Goal: Task Accomplishment & Management: Use online tool/utility

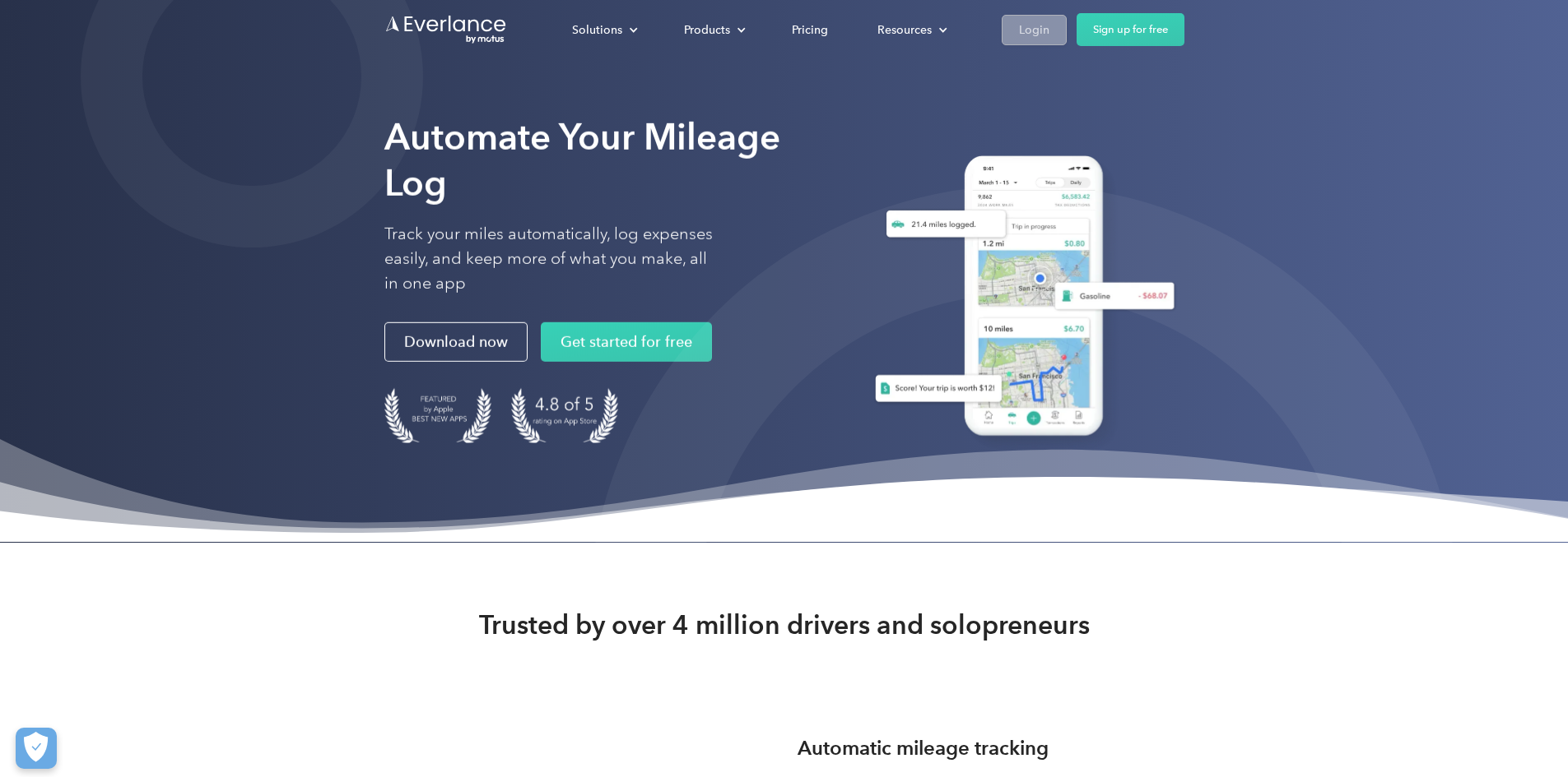
click at [1067, 41] on link "Login" at bounding box center [1034, 30] width 65 height 30
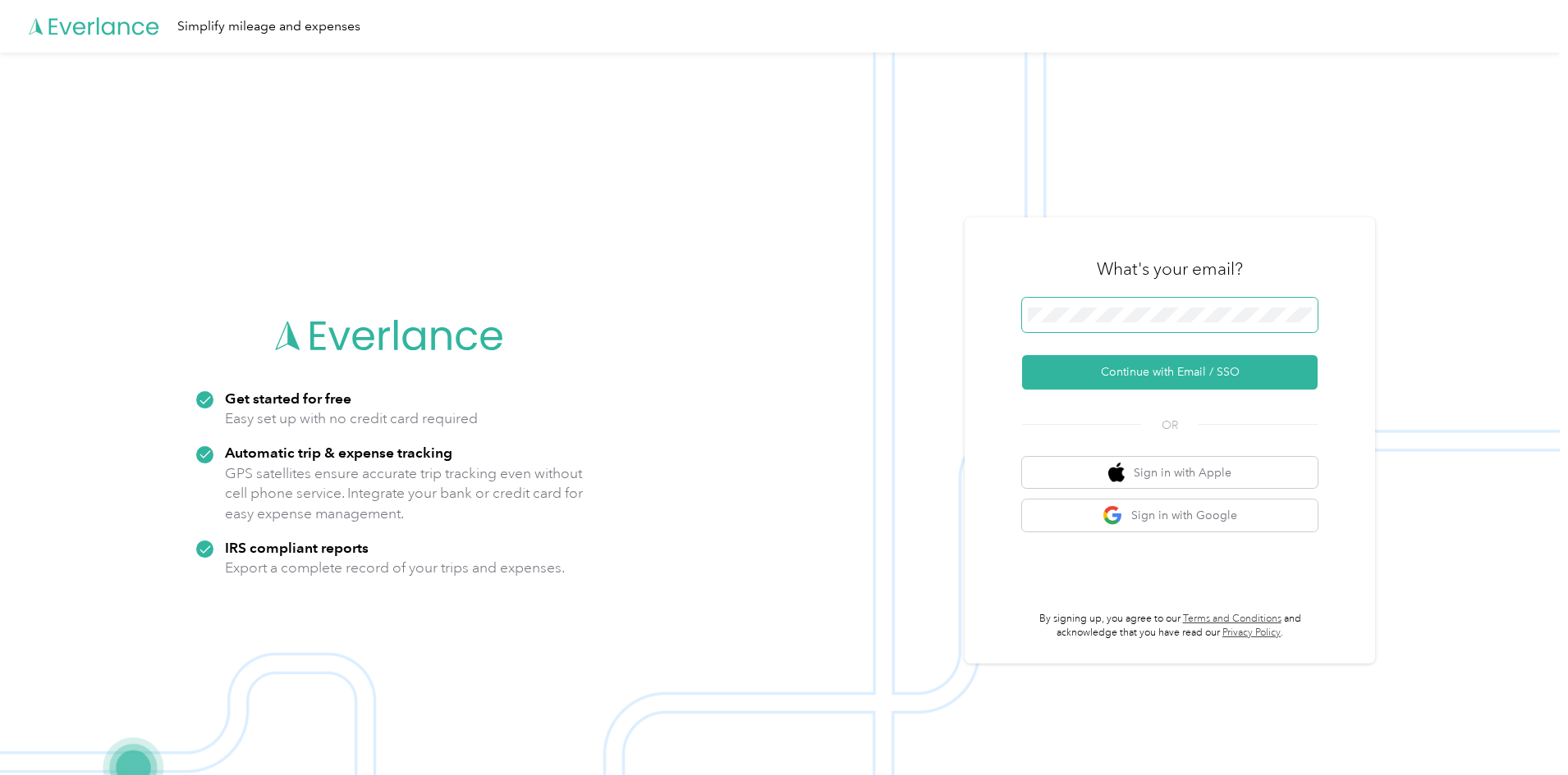
click at [1103, 326] on span at bounding box center [1170, 315] width 295 height 35
click at [1180, 376] on button "Continue with Email / SSO" at bounding box center [1170, 372] width 295 height 35
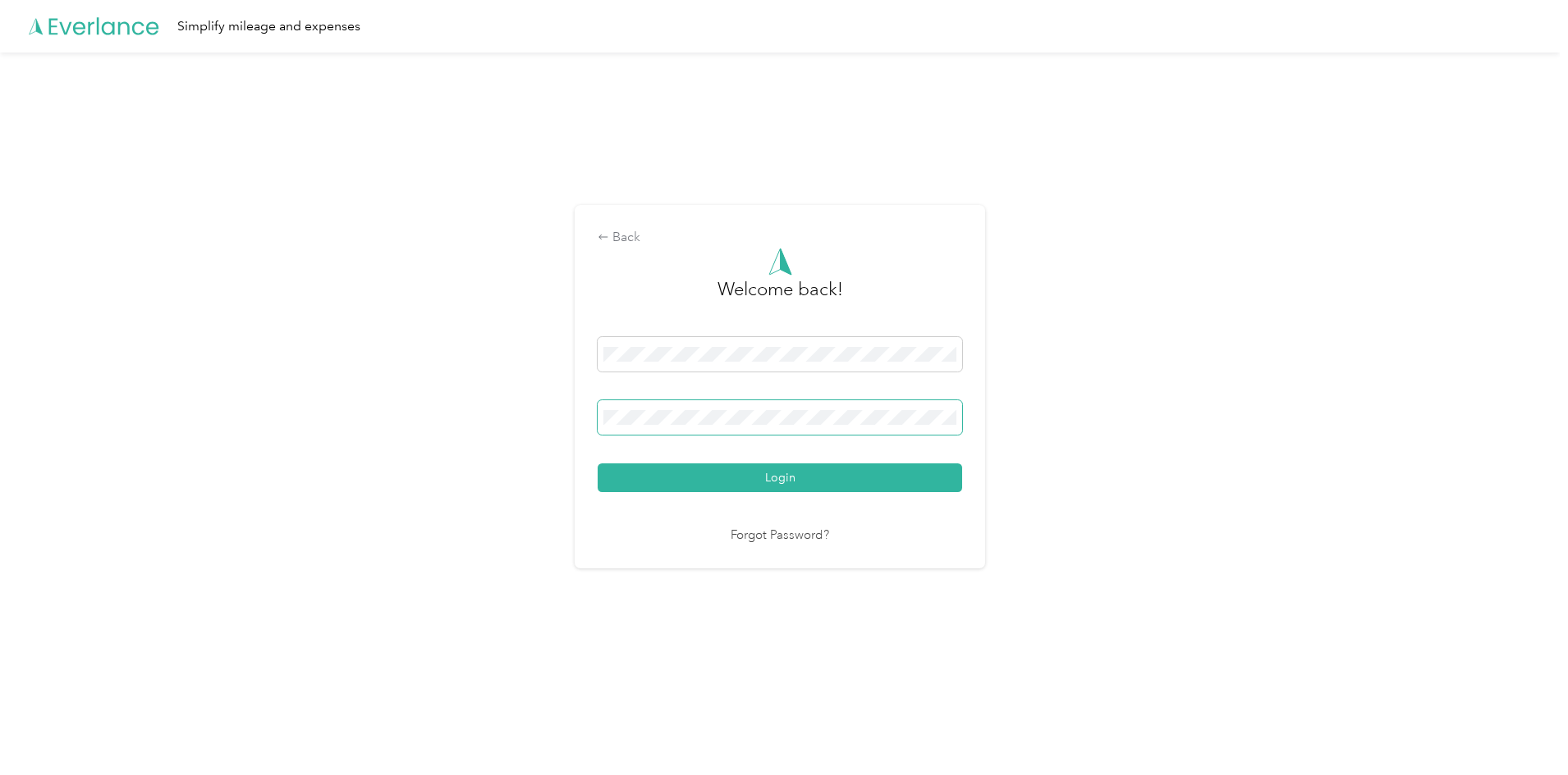
click at [598, 463] on button "Login" at bounding box center [780, 477] width 365 height 29
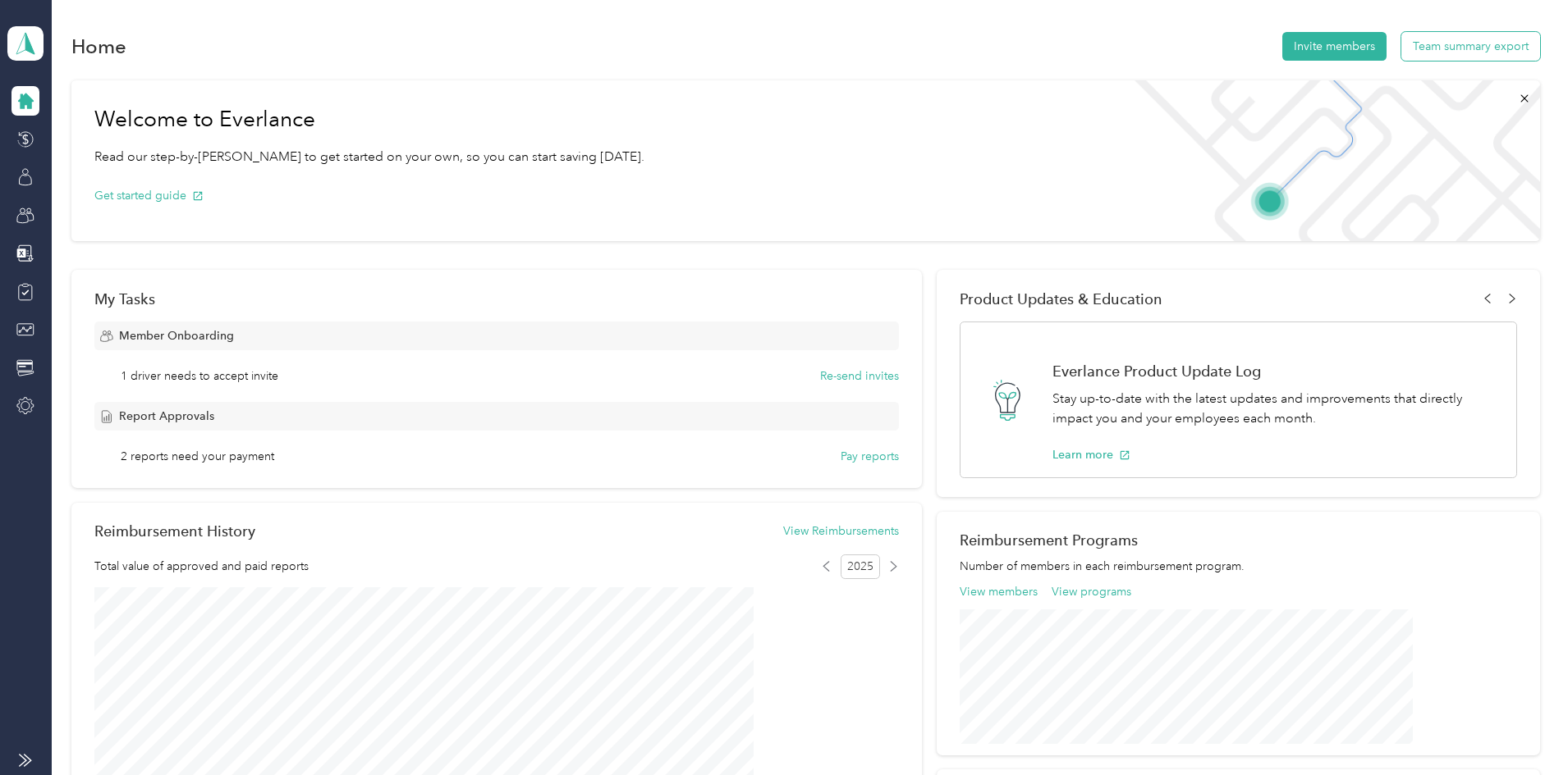
click at [1401, 48] on button "Team summary export" at bounding box center [1470, 46] width 139 height 29
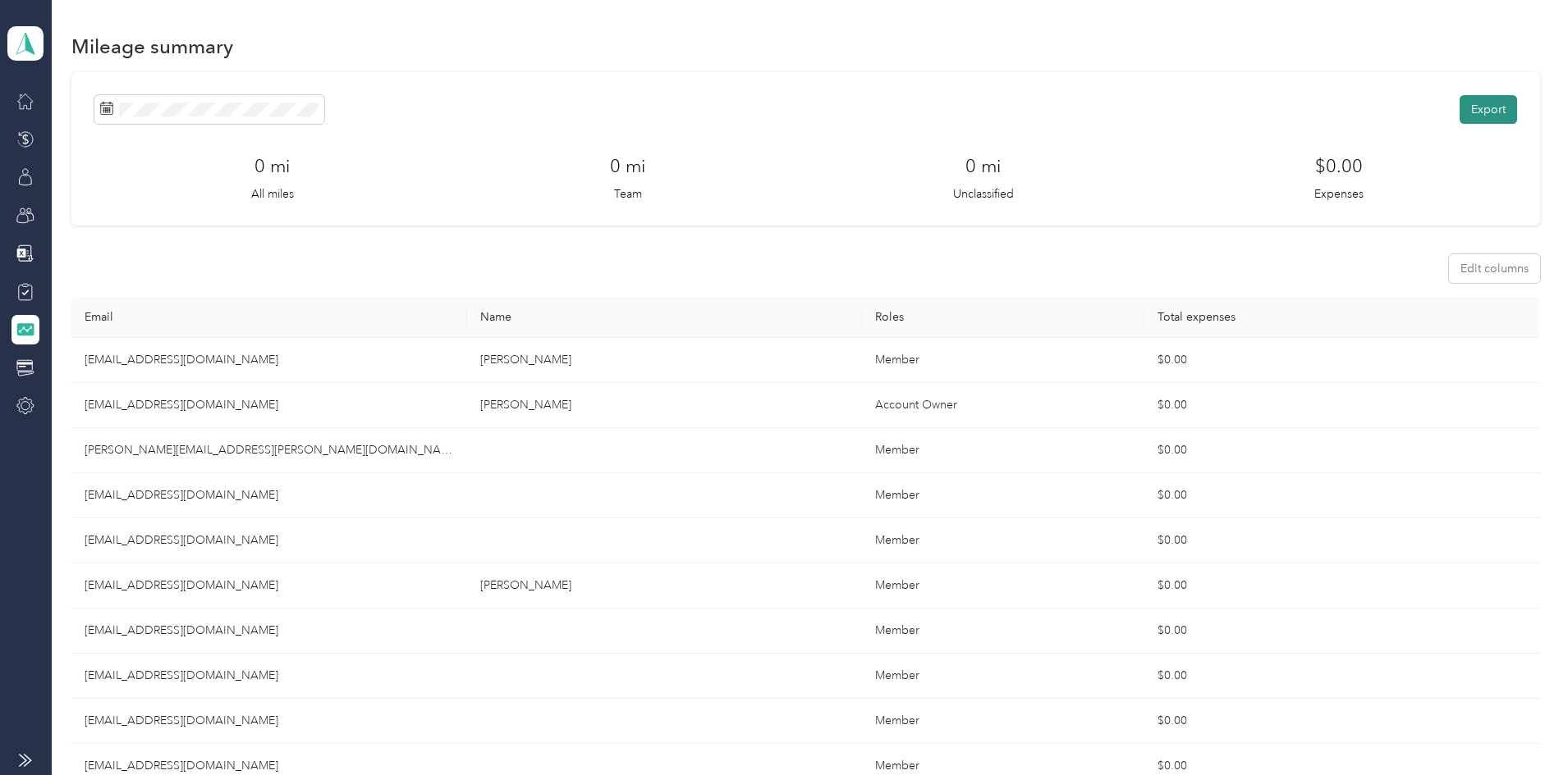
click at [1460, 108] on button "Export" at bounding box center [1488, 109] width 57 height 29
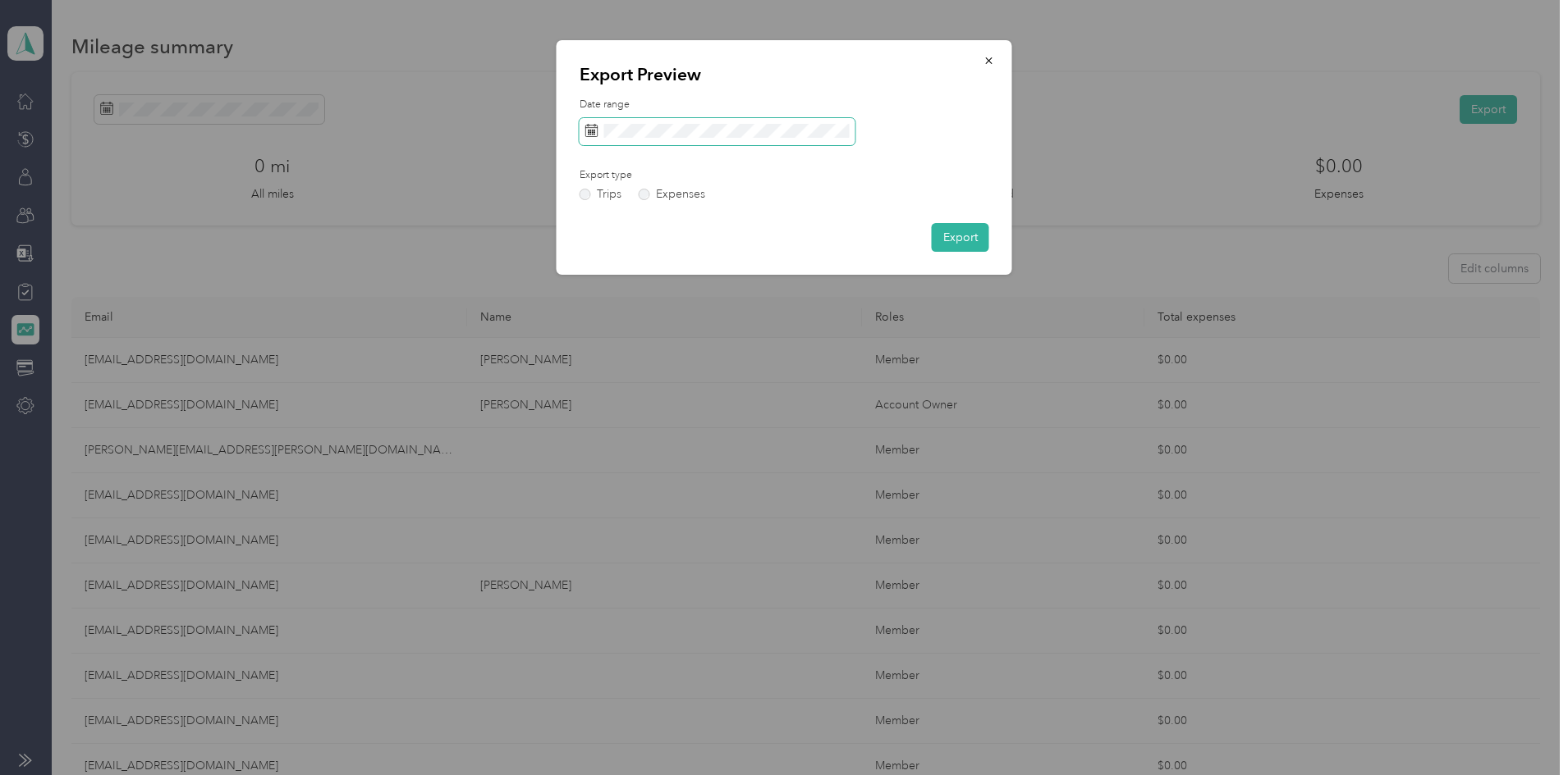
click at [823, 139] on span at bounding box center [717, 132] width 275 height 28
click at [806, 119] on span at bounding box center [717, 132] width 275 height 28
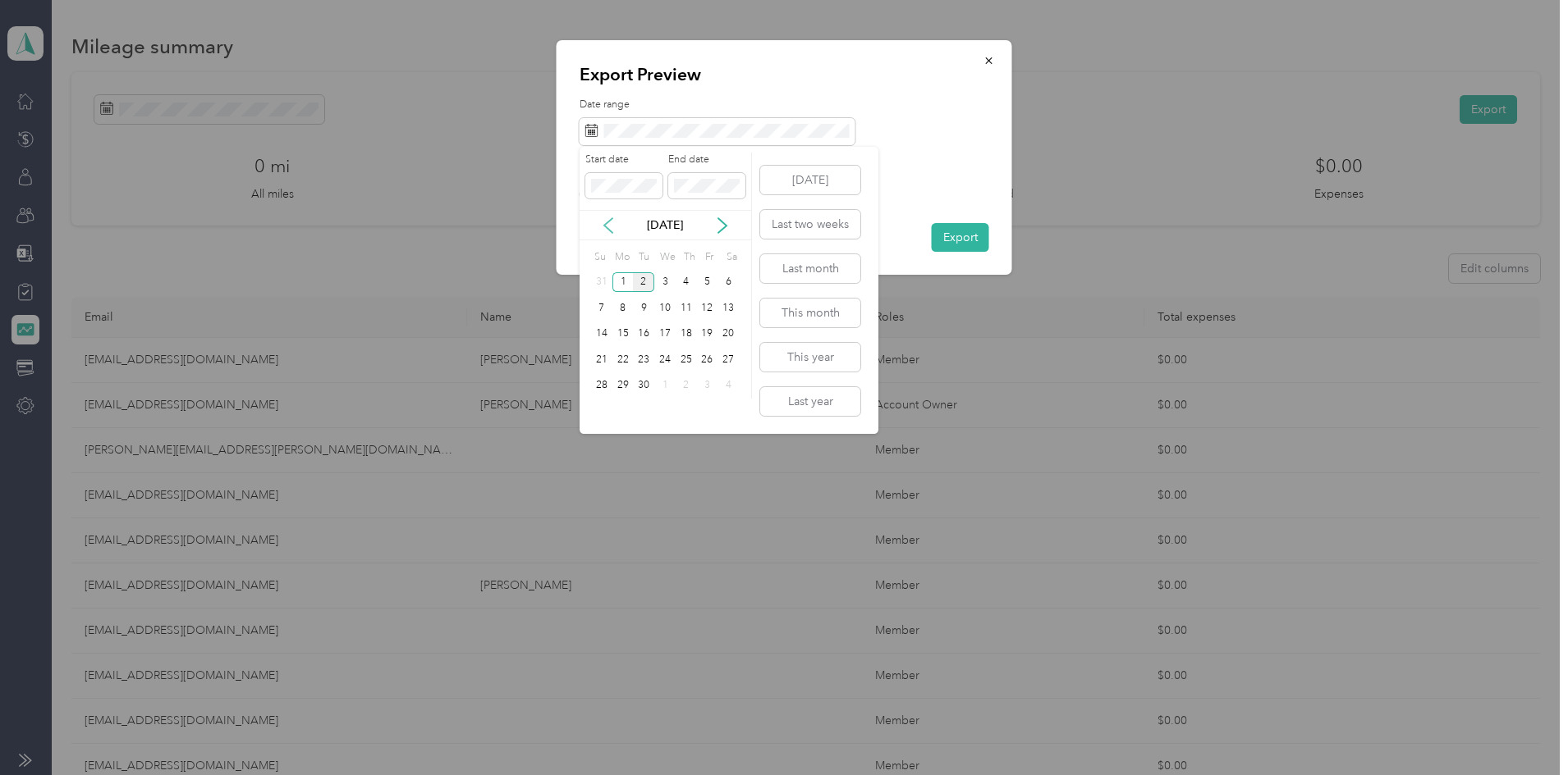
click at [606, 223] on icon at bounding box center [607, 225] width 8 height 15
click at [730, 336] on div "16" at bounding box center [728, 334] width 22 height 21
click at [727, 390] on div "30" at bounding box center [728, 386] width 22 height 21
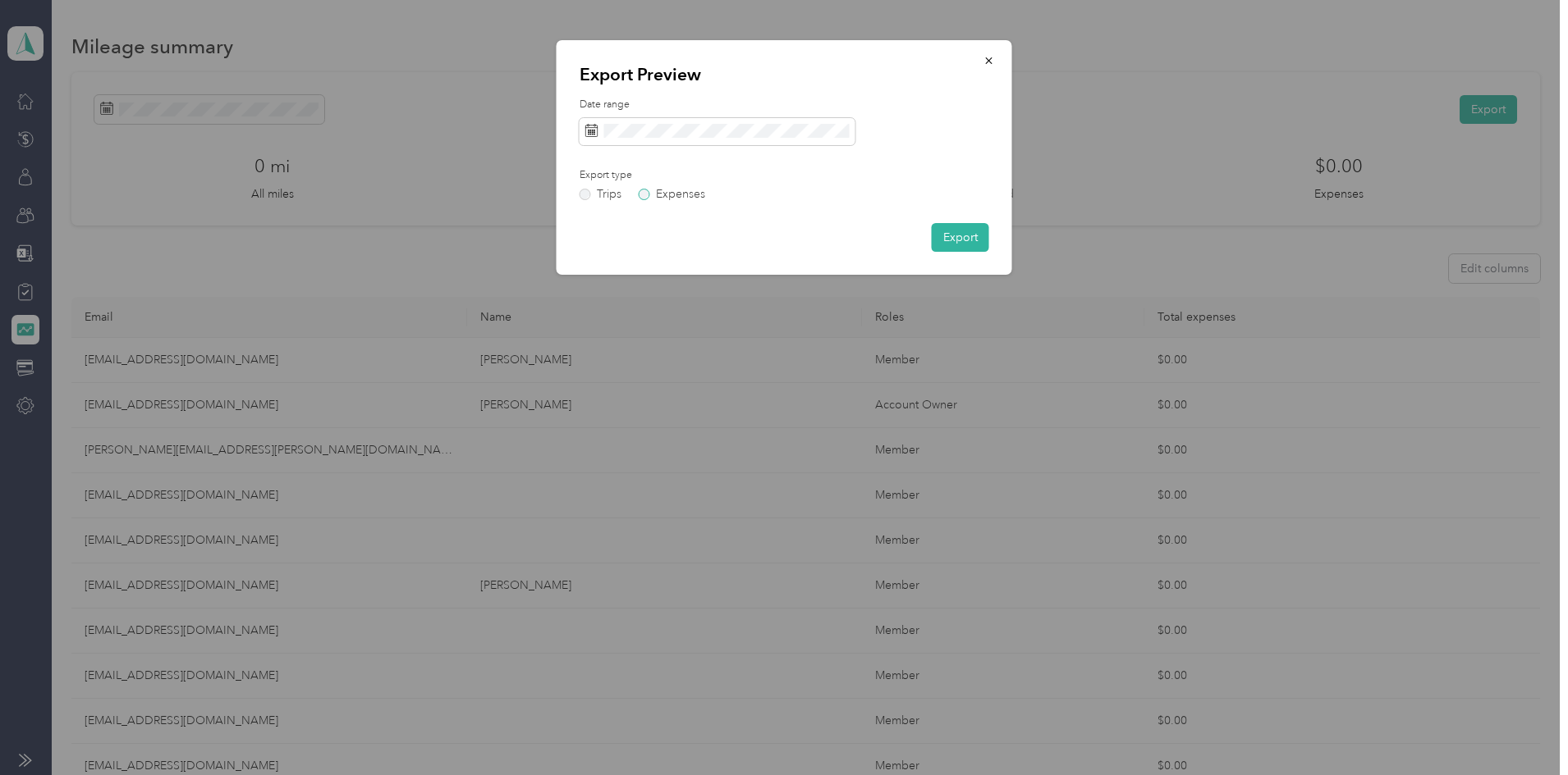
click at [649, 195] on label "Expenses" at bounding box center [671, 194] width 67 height 11
click at [962, 242] on button "Export" at bounding box center [960, 237] width 57 height 29
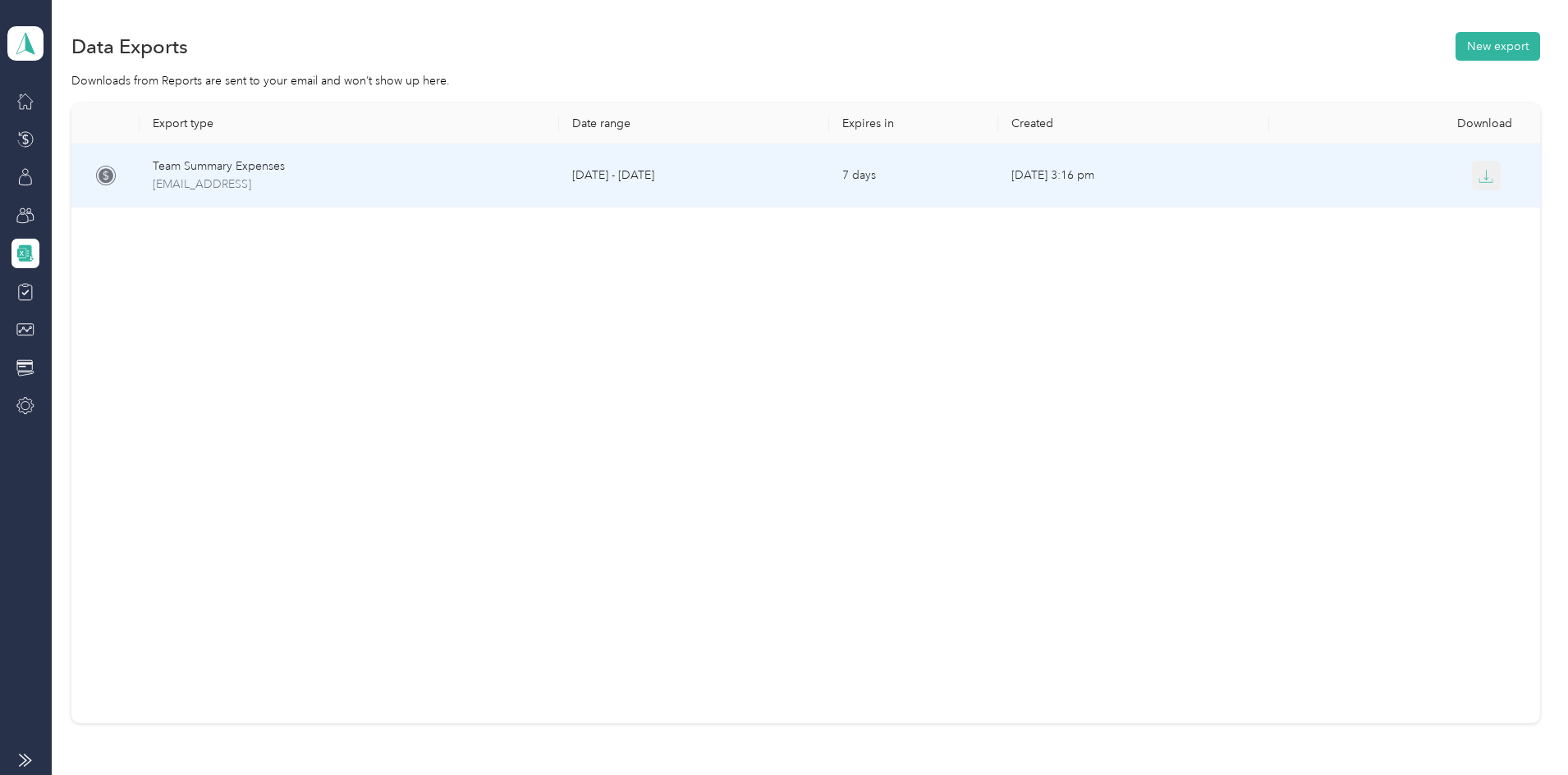
click at [1478, 181] on icon "button" at bounding box center [1485, 176] width 15 height 15
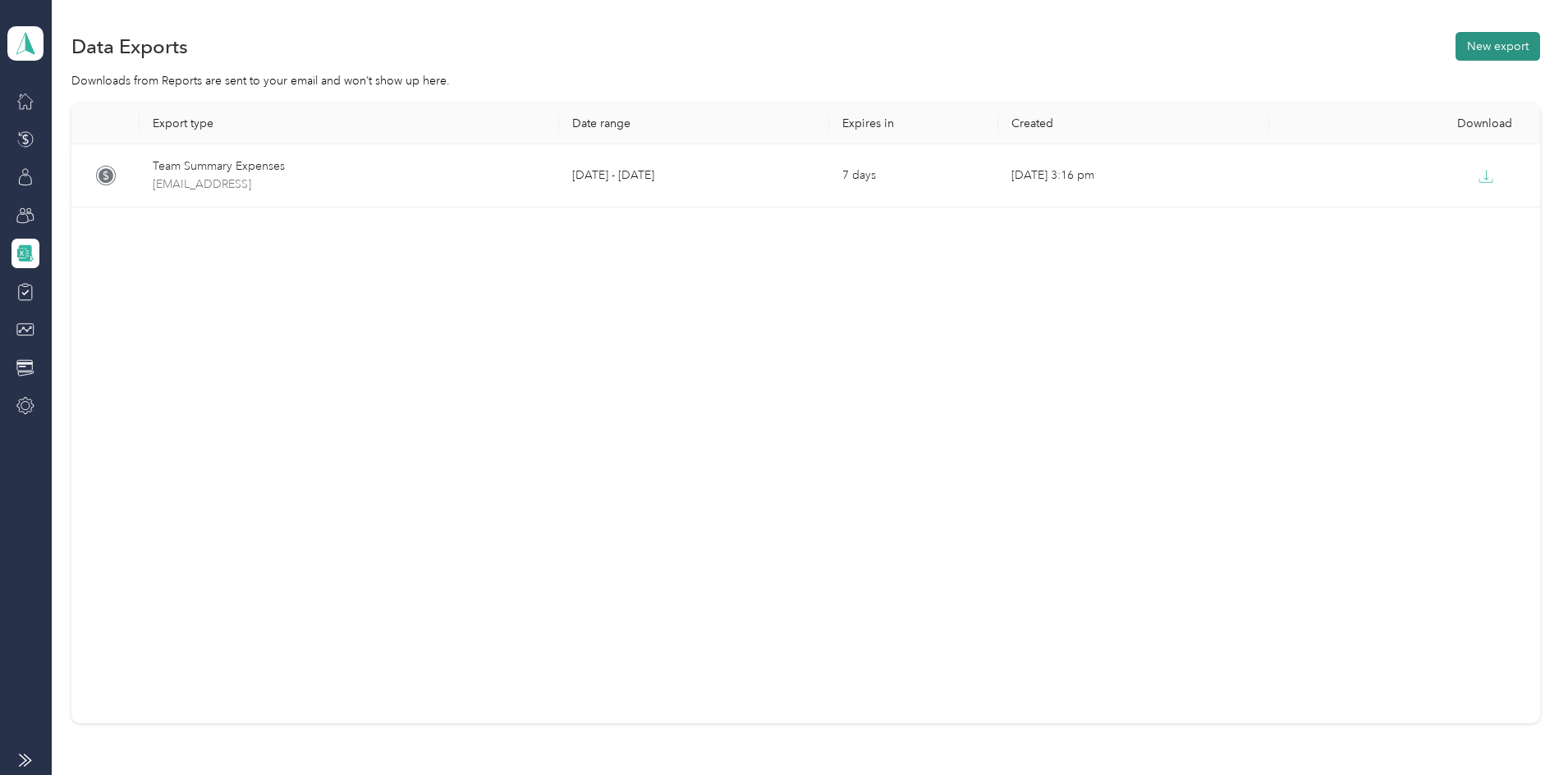
click at [1455, 45] on button "New export" at bounding box center [1498, 46] width 85 height 29
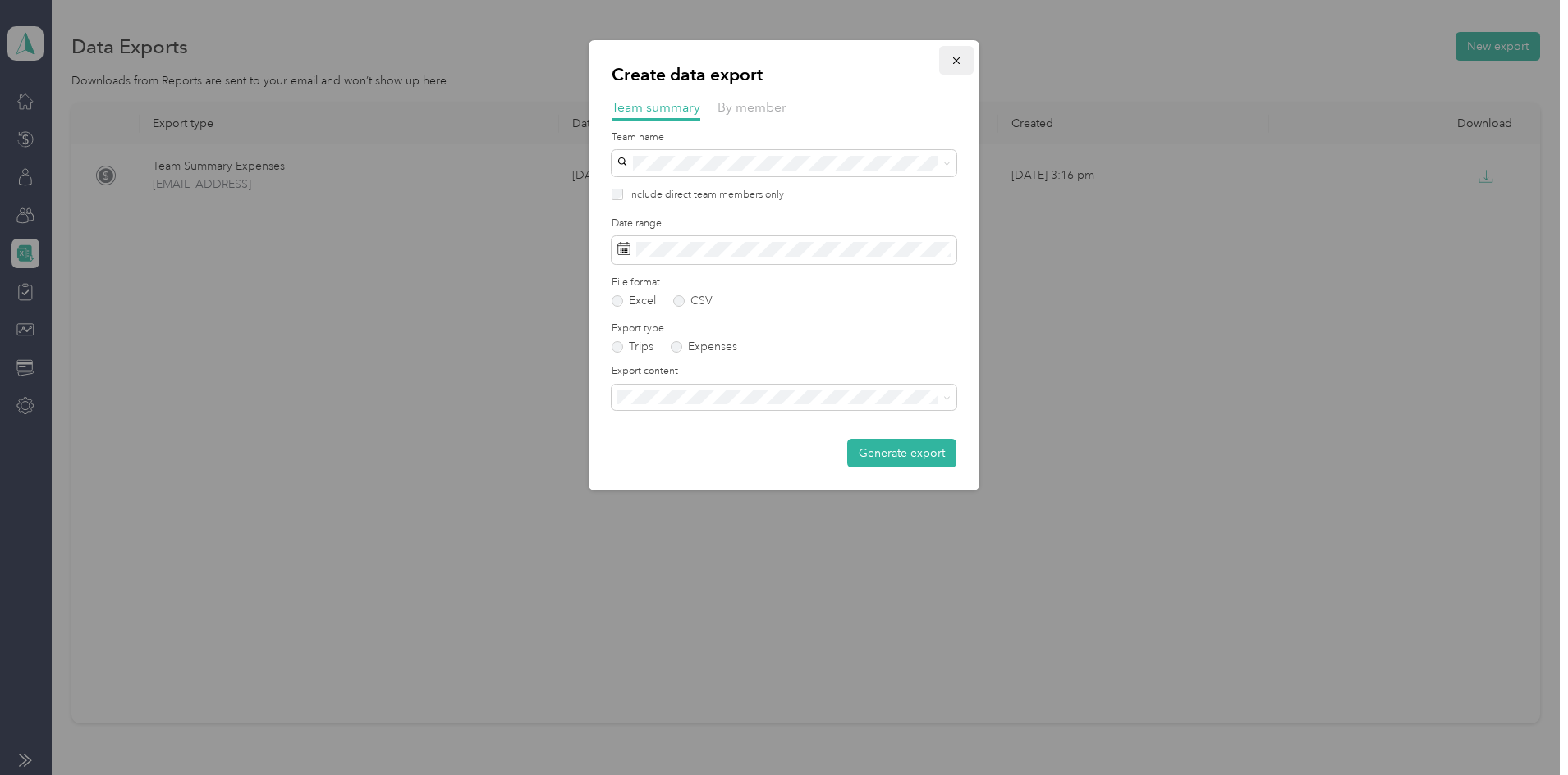
click at [957, 55] on icon "button" at bounding box center [956, 60] width 11 height 11
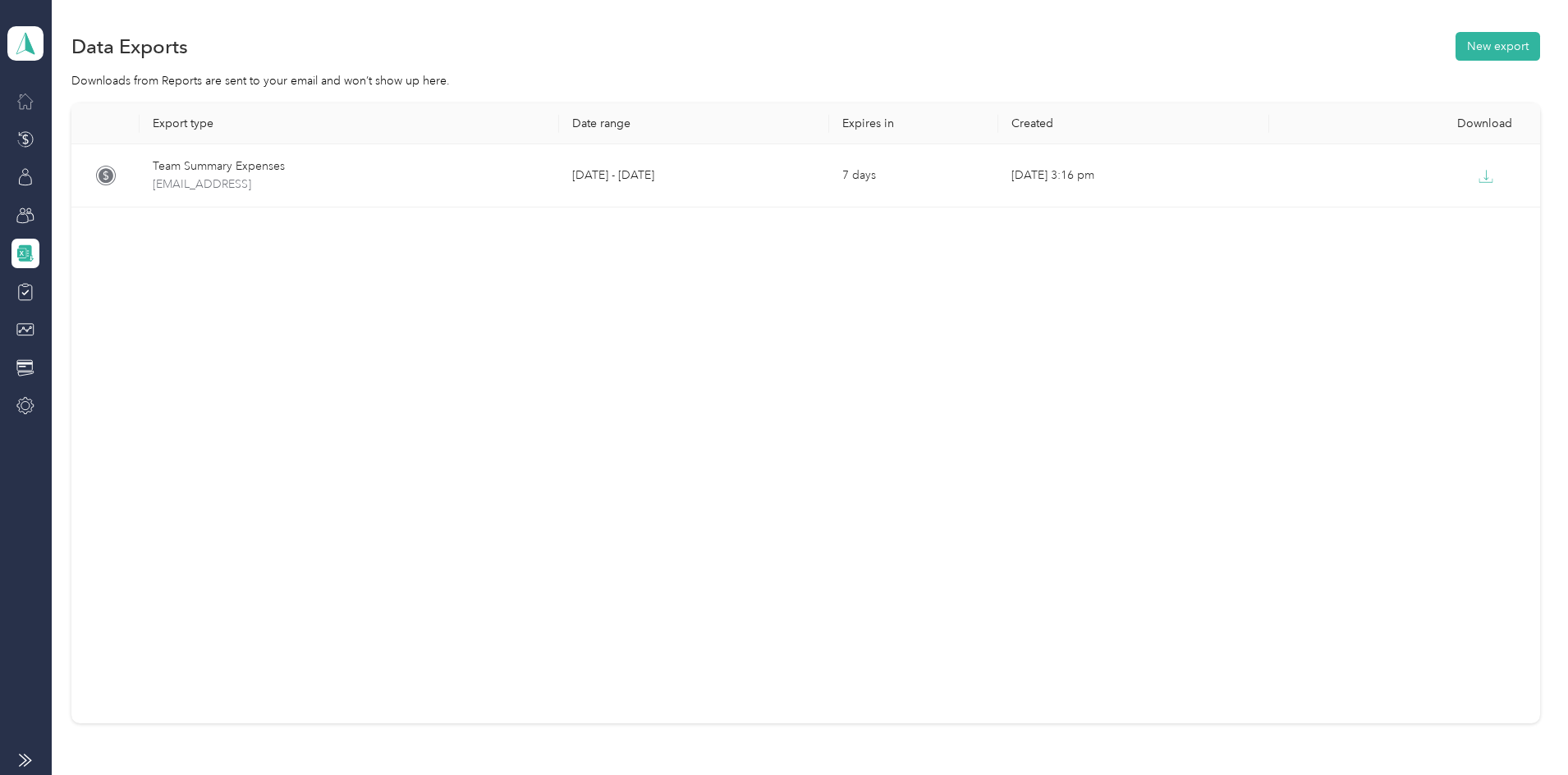
click at [26, 101] on icon at bounding box center [25, 100] width 18 height 18
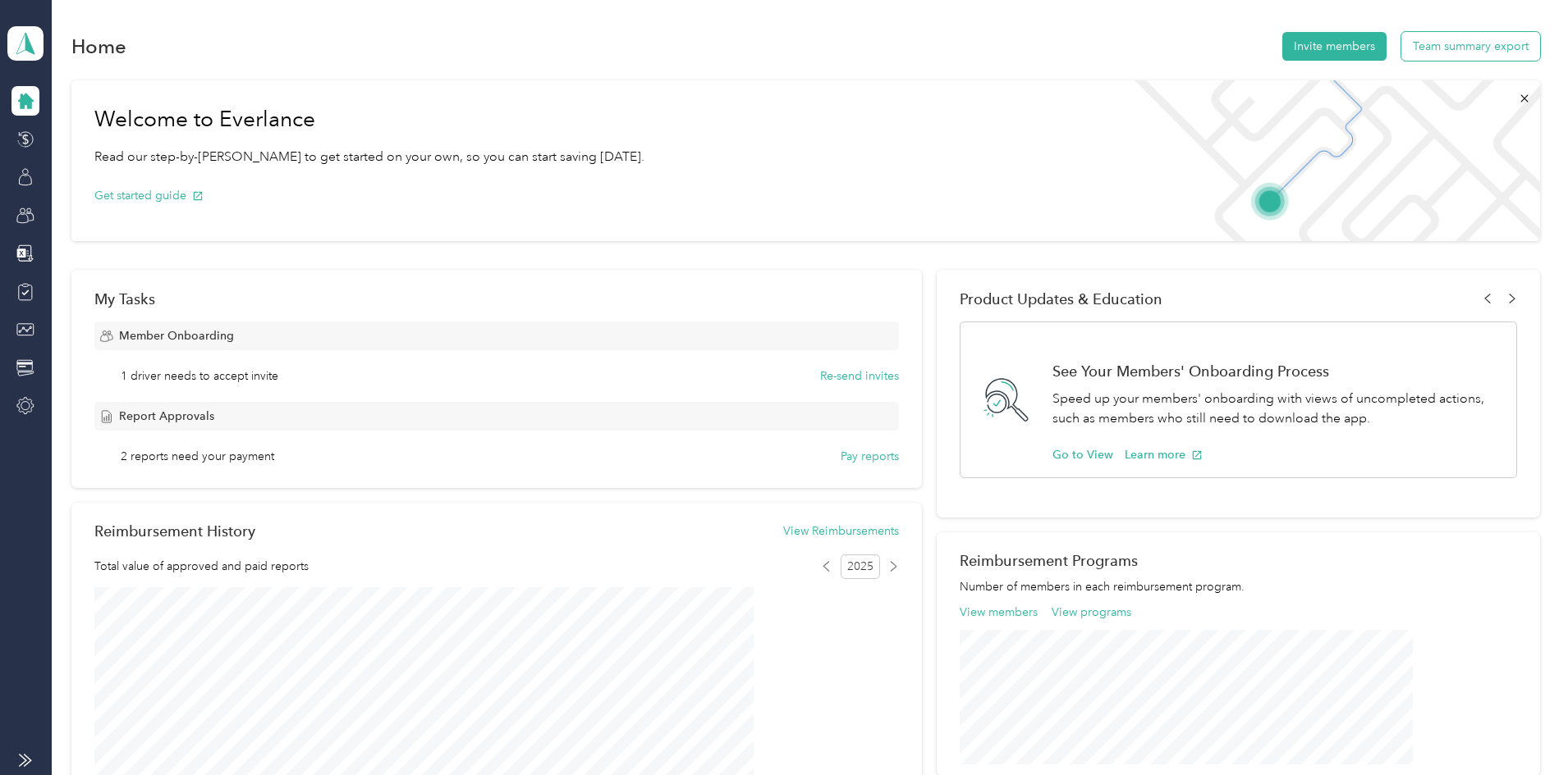
click at [1401, 52] on button "Team summary export" at bounding box center [1470, 46] width 139 height 29
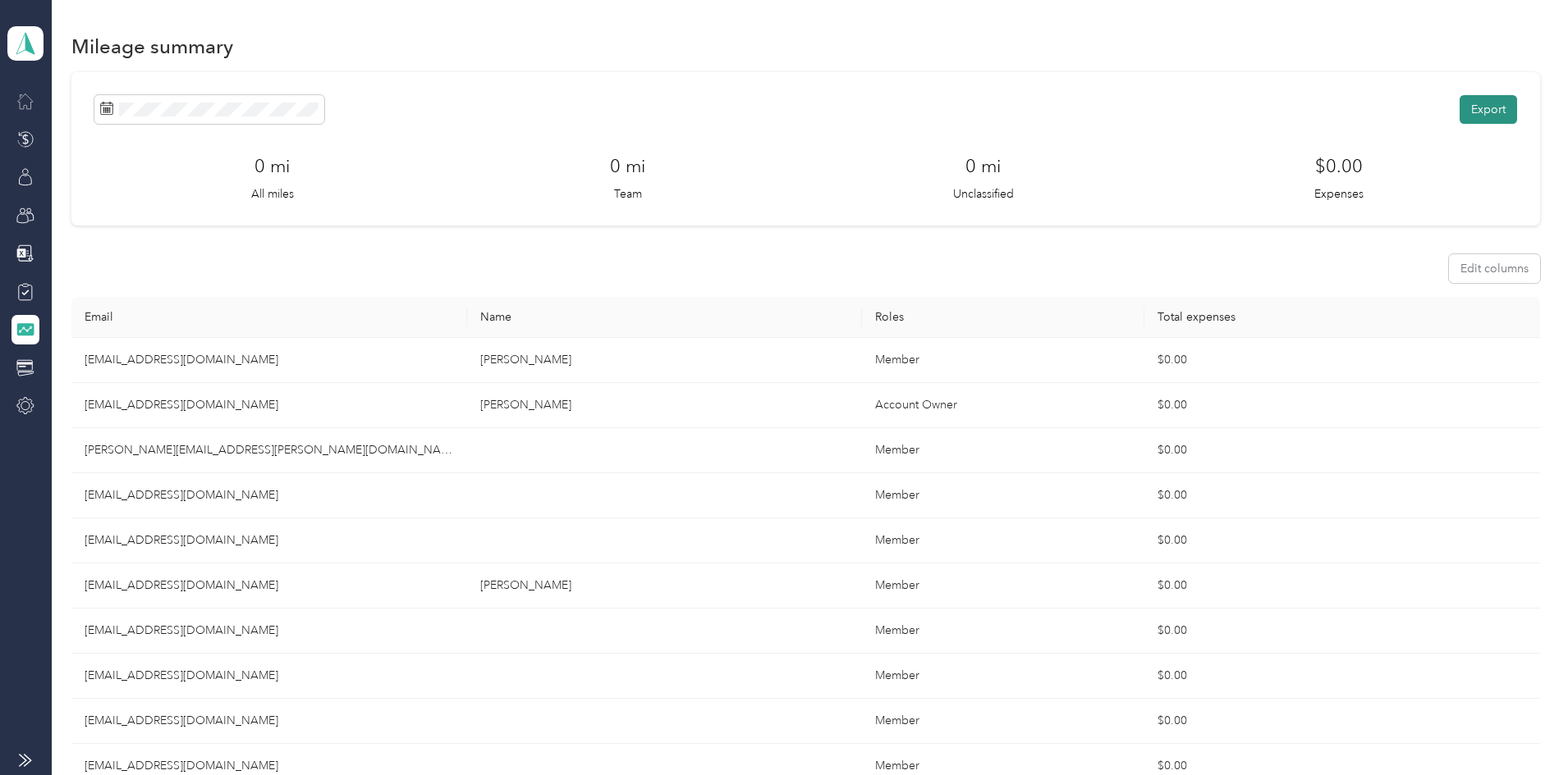
click at [1460, 113] on button "Export" at bounding box center [1488, 109] width 57 height 29
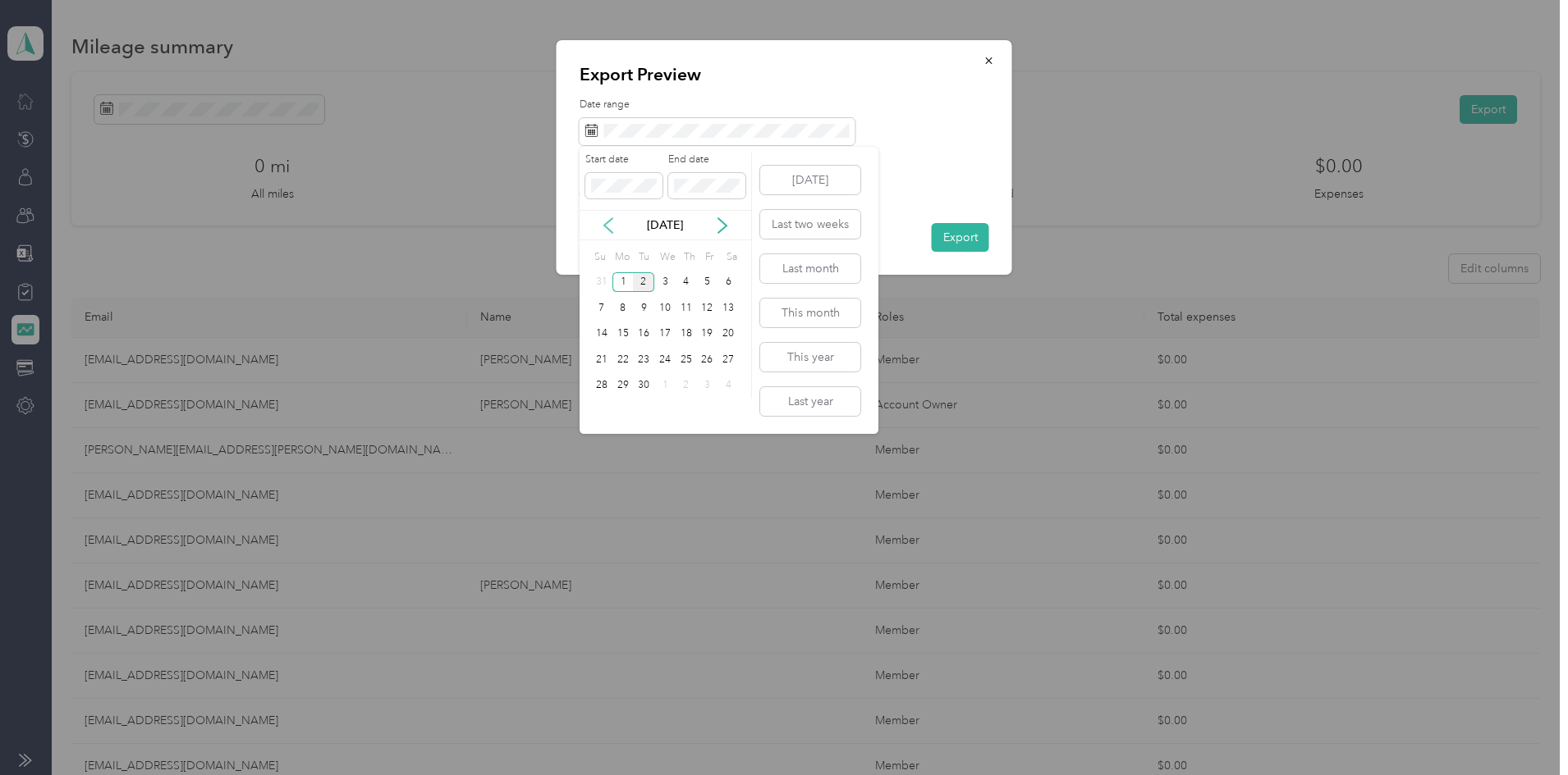
click at [605, 228] on icon at bounding box center [608, 225] width 16 height 16
click at [727, 336] on div "16" at bounding box center [728, 334] width 22 height 21
click at [600, 406] on div "31" at bounding box center [601, 411] width 22 height 21
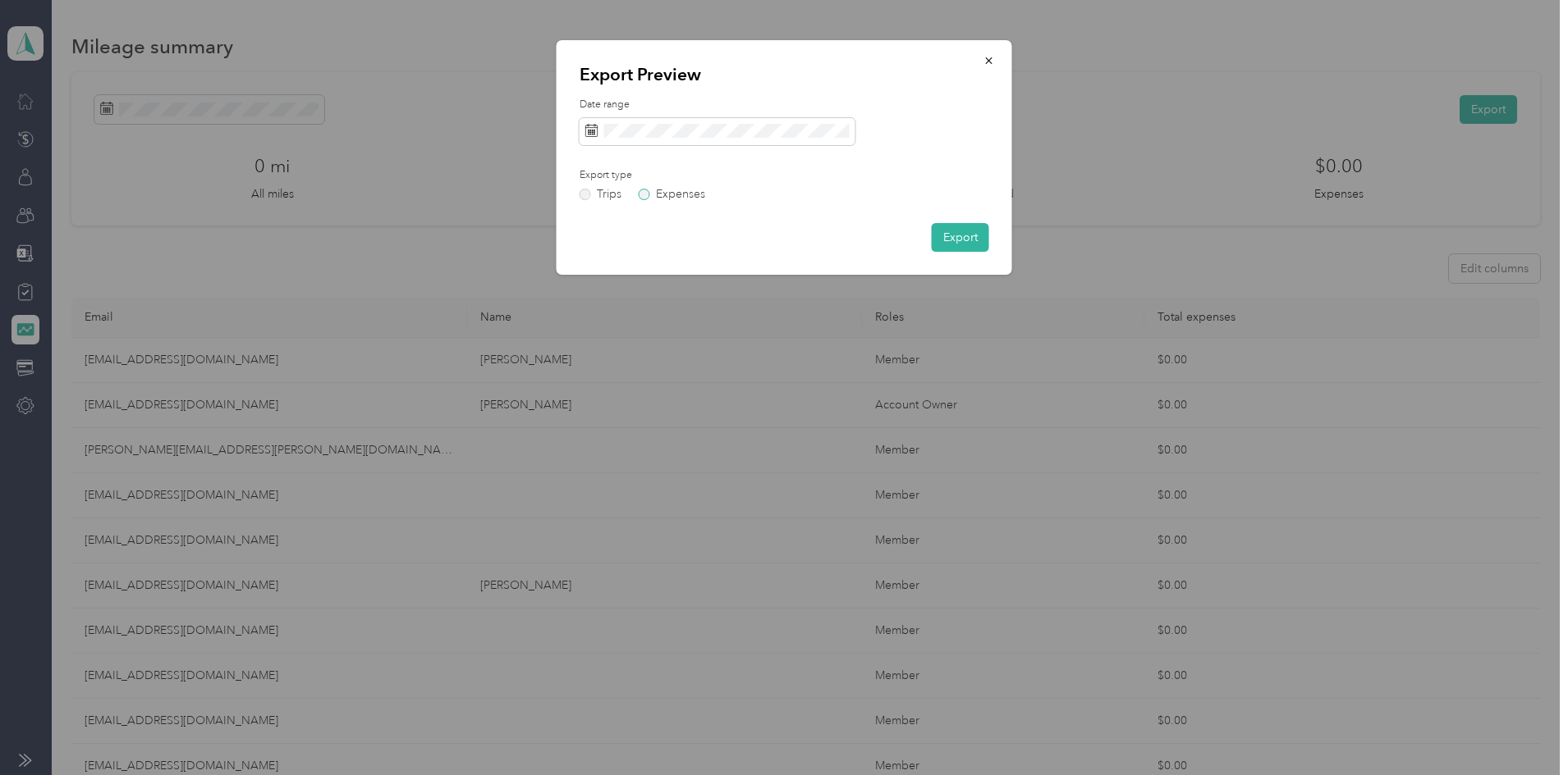
drag, startPoint x: 637, startPoint y: 187, endPoint x: 647, endPoint y: 196, distance: 13.5
click at [641, 192] on div "Export type Trips Expenses" at bounding box center [671, 184] width 184 height 32
click at [648, 196] on label "Expenses" at bounding box center [671, 194] width 67 height 11
click at [936, 232] on button "Export" at bounding box center [960, 237] width 57 height 29
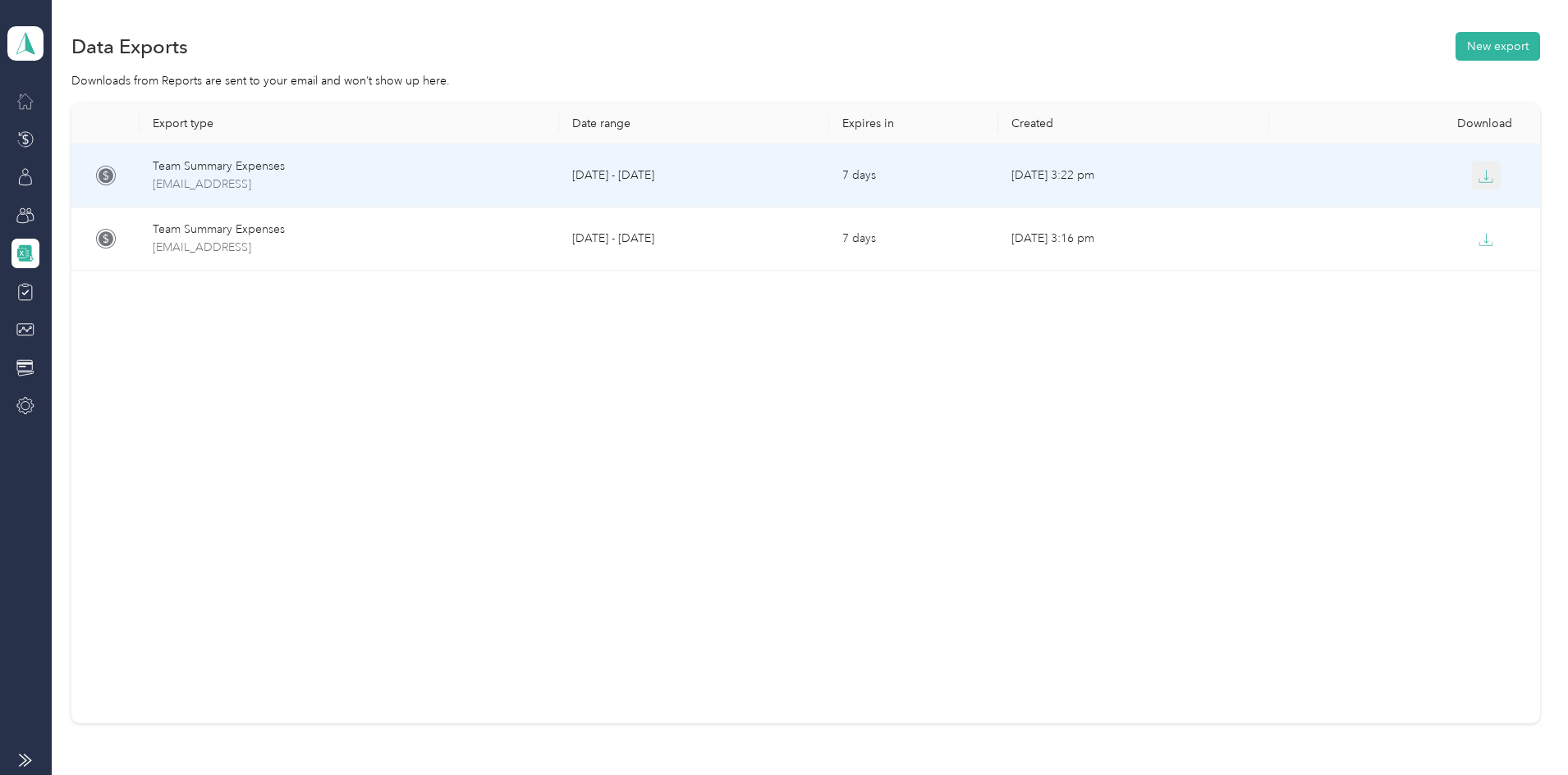
click at [1478, 173] on icon "button" at bounding box center [1485, 176] width 15 height 15
